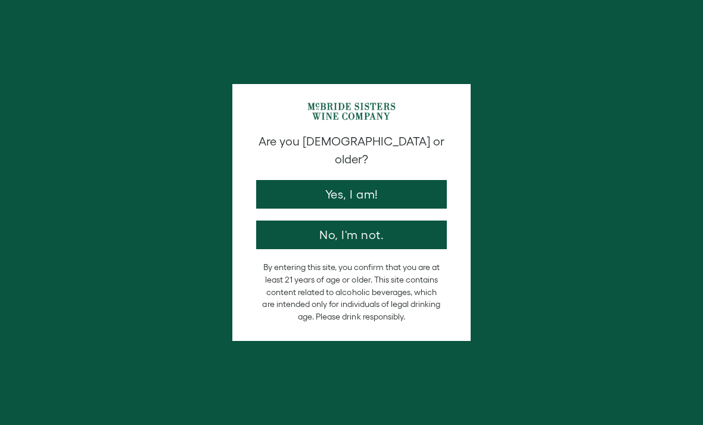
click at [291, 180] on button "Yes, I am!" at bounding box center [351, 194] width 191 height 29
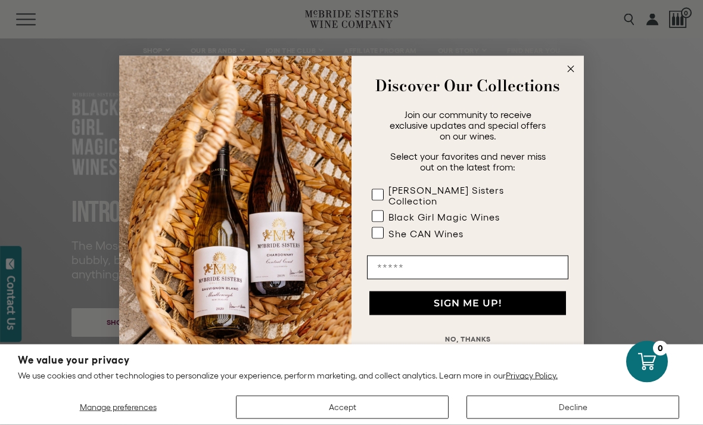
scroll to position [54, 0]
click at [563, 76] on icon "Close dialog" at bounding box center [570, 69] width 14 height 14
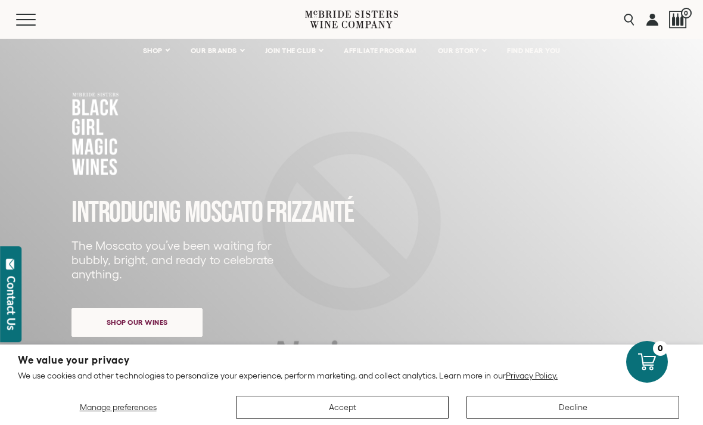
click at [215, 54] on span "OUR BRANDS" at bounding box center [214, 50] width 46 height 8
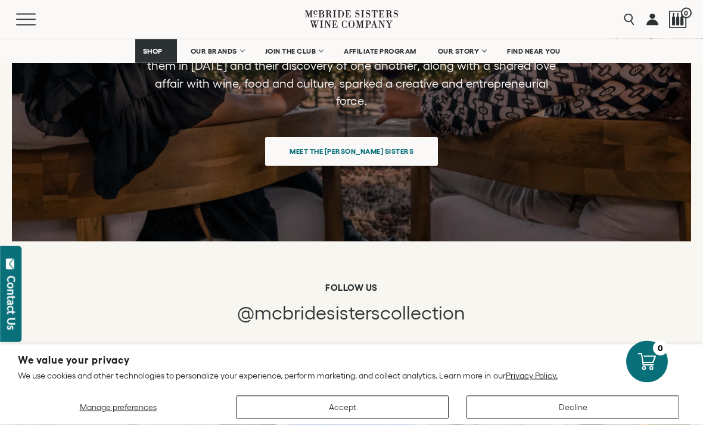
scroll to position [4867, 0]
click at [219, 50] on span "OUR BRANDS" at bounding box center [214, 51] width 46 height 8
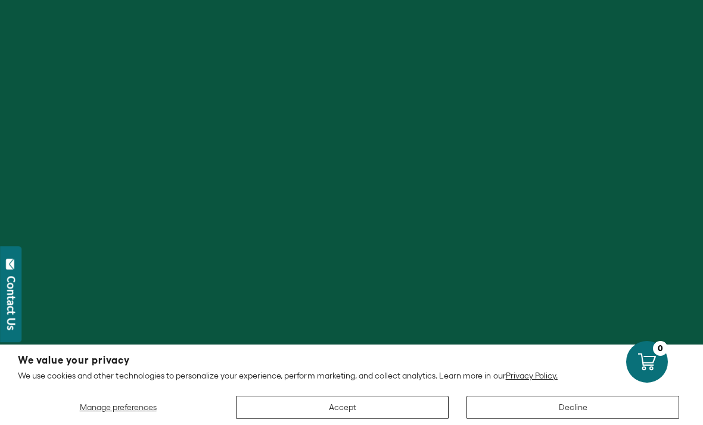
click at [98, 108] on div at bounding box center [351, 212] width 703 height 425
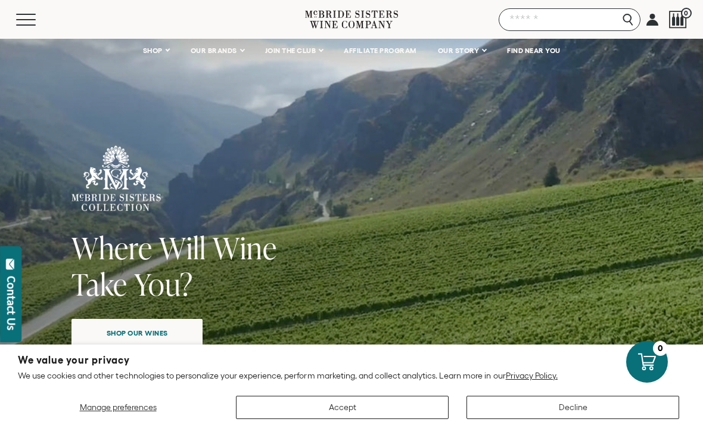
click at [631, 21] on input "Search" at bounding box center [570, 19] width 142 height 23
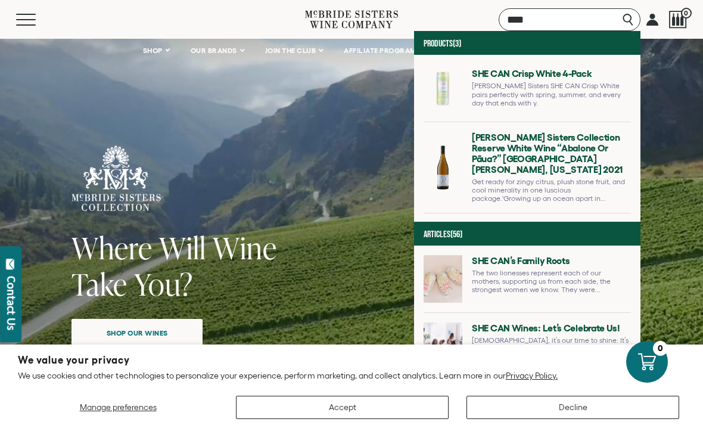
type input "***"
click at [434, 81] on link at bounding box center [526, 92] width 207 height 57
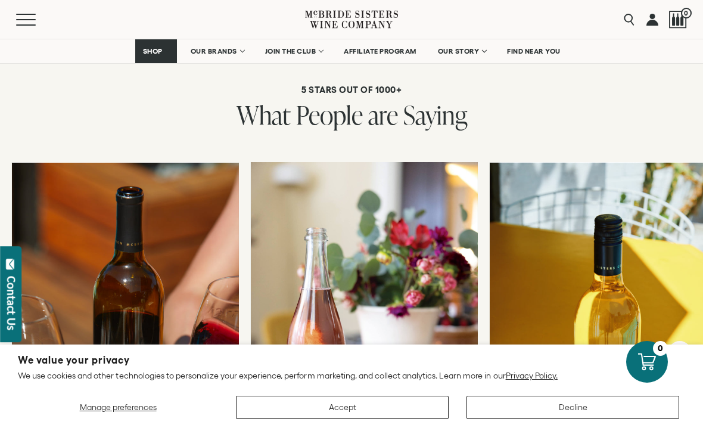
scroll to position [2005, 0]
